Goal: Check status: Check status

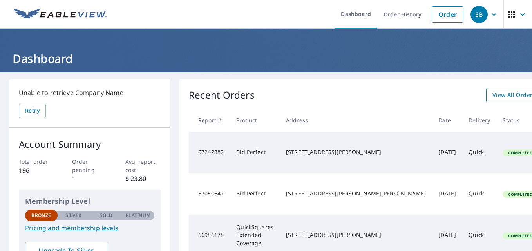
click at [492, 98] on span "View All Orders" at bounding box center [513, 95] width 43 height 10
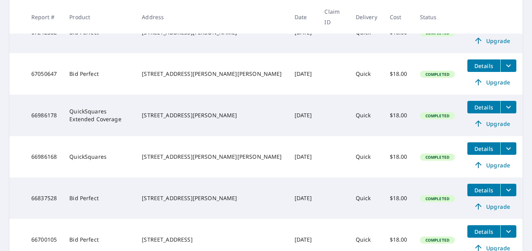
scroll to position [199, 0]
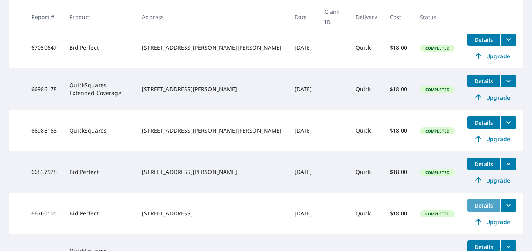
click at [476, 202] on span "Details" at bounding box center [484, 205] width 24 height 7
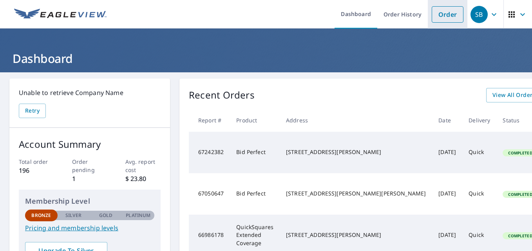
click at [436, 16] on link "Order" at bounding box center [448, 14] width 32 height 16
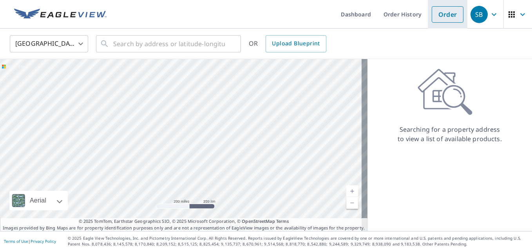
click at [447, 16] on link "Order" at bounding box center [448, 14] width 32 height 16
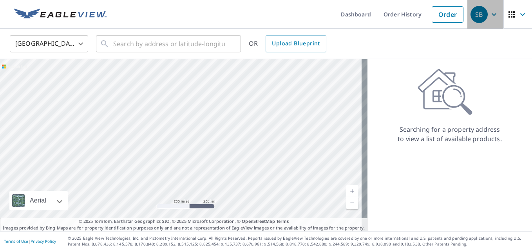
click at [488, 22] on span "SB" at bounding box center [485, 14] width 30 height 19
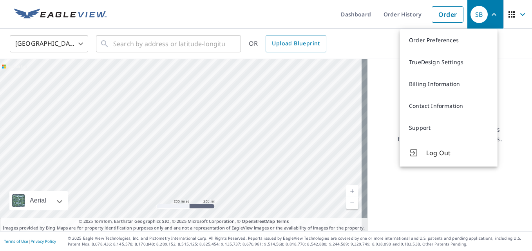
click at [386, 94] on div "Searching for a property address to view a list of available products." at bounding box center [449, 106] width 165 height 75
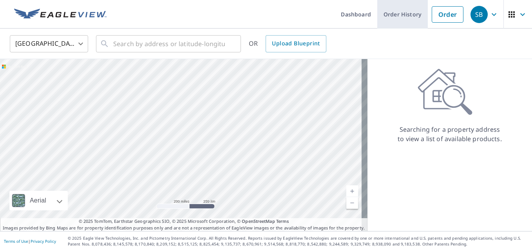
click at [409, 20] on link "Order History" at bounding box center [402, 14] width 51 height 29
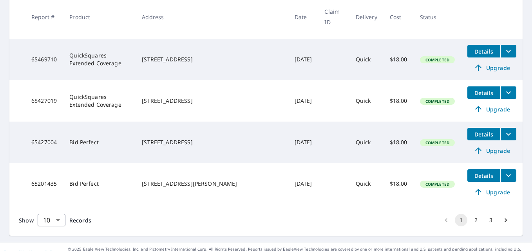
scroll to position [395, 0]
click at [470, 214] on button "2" at bounding box center [476, 220] width 13 height 13
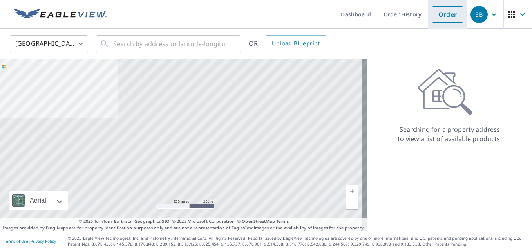
click at [449, 17] on link "Order" at bounding box center [448, 14] width 32 height 16
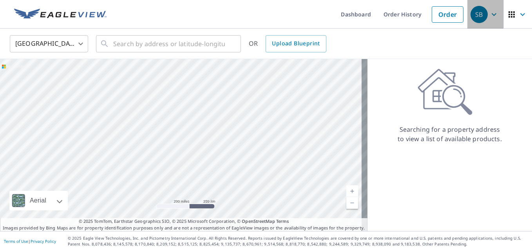
click at [490, 16] on icon "button" at bounding box center [493, 14] width 9 height 9
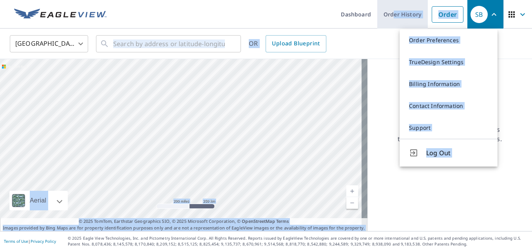
drag, startPoint x: 388, startPoint y: 76, endPoint x: 389, endPoint y: 19, distance: 56.4
click at [389, 19] on div "Dashboard Order History Order SB Order Preferences TrueDesign Settings Billing …" at bounding box center [266, 125] width 532 height 251
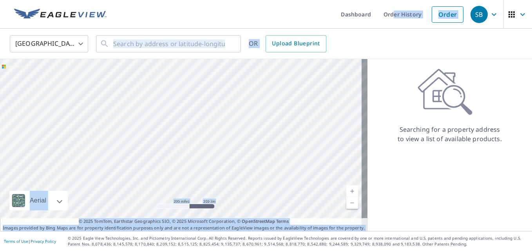
drag, startPoint x: 389, startPoint y: 19, endPoint x: 394, endPoint y: 94, distance: 75.4
click at [394, 94] on div "Searching for a property address to view a list of available products." at bounding box center [449, 106] width 165 height 75
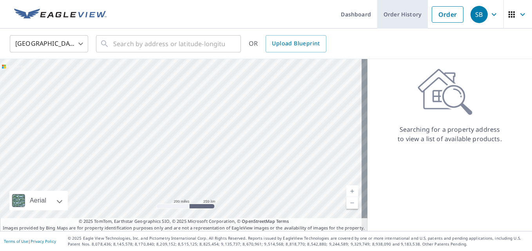
click at [387, 13] on link "Order History" at bounding box center [402, 14] width 51 height 29
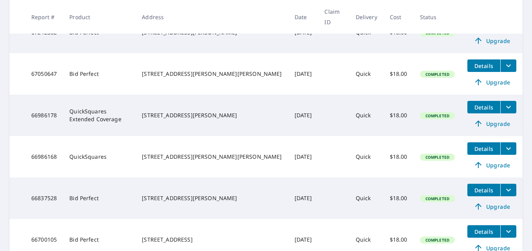
scroll to position [188, 0]
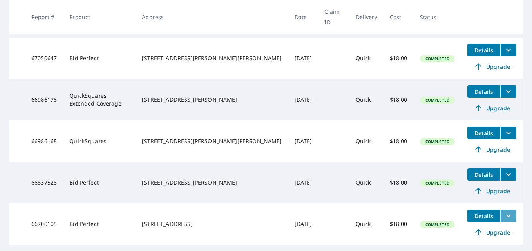
click at [504, 212] on icon "filesDropdownBtn-66700105" at bounding box center [508, 216] width 9 height 9
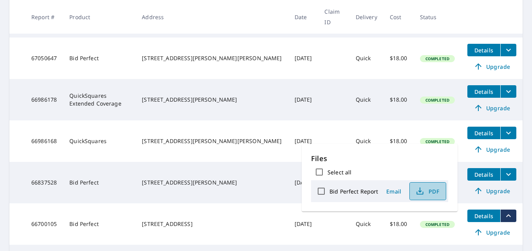
click at [423, 188] on icon "button" at bounding box center [419, 191] width 9 height 9
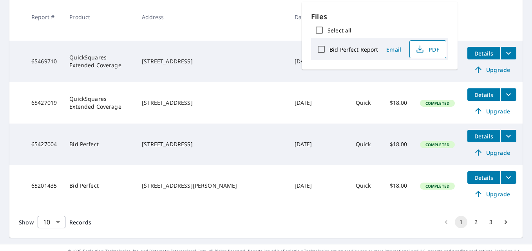
scroll to position [395, 0]
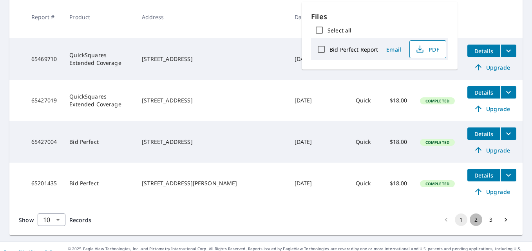
click at [470, 214] on button "2" at bounding box center [476, 220] width 13 height 13
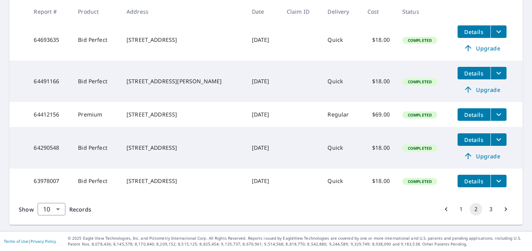
scroll to position [368, 0]
click at [505, 210] on icon "Go to next page" at bounding box center [506, 210] width 2 height 4
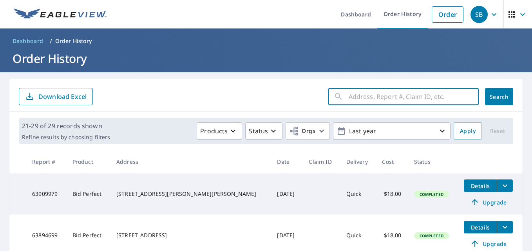
drag, startPoint x: 378, startPoint y: 126, endPoint x: 377, endPoint y: 106, distance: 20.0
click at [377, 106] on input "text" at bounding box center [414, 97] width 130 height 22
type input "37 north union"
click button "Search" at bounding box center [499, 96] width 28 height 17
